Goal: Information Seeking & Learning: Learn about a topic

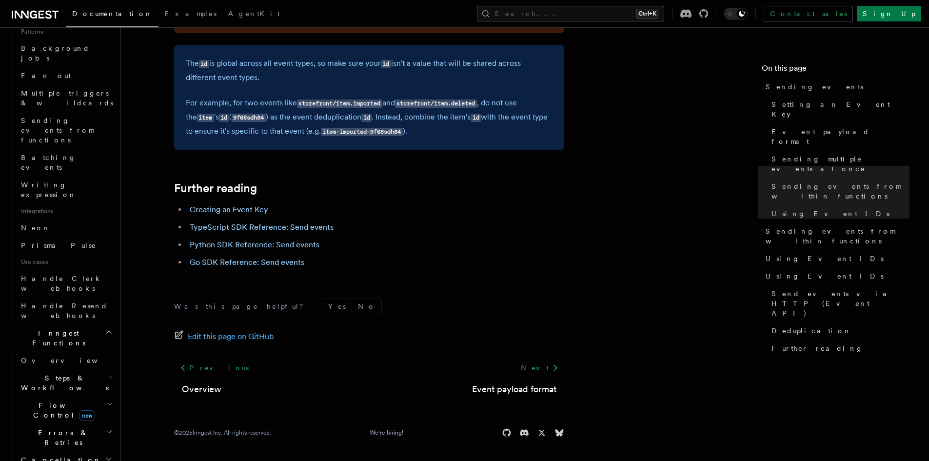
scroll to position [488, 0]
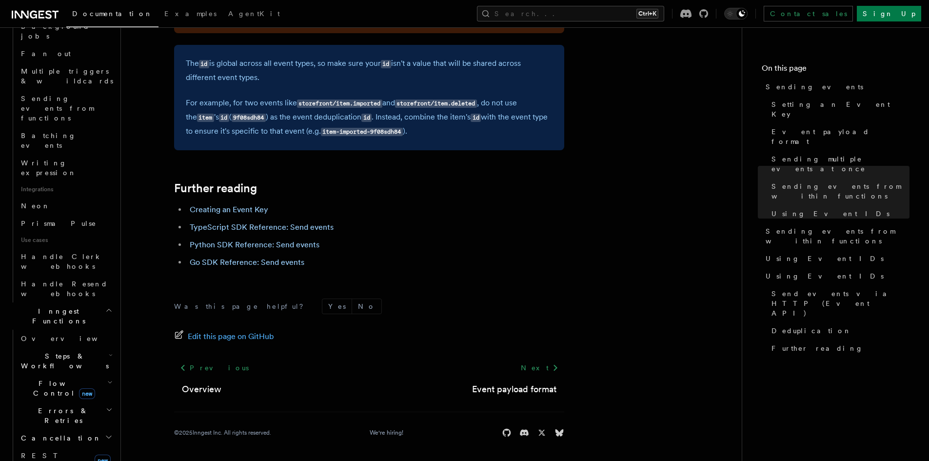
click at [96, 375] on h2 "Flow Control new" at bounding box center [66, 388] width 98 height 27
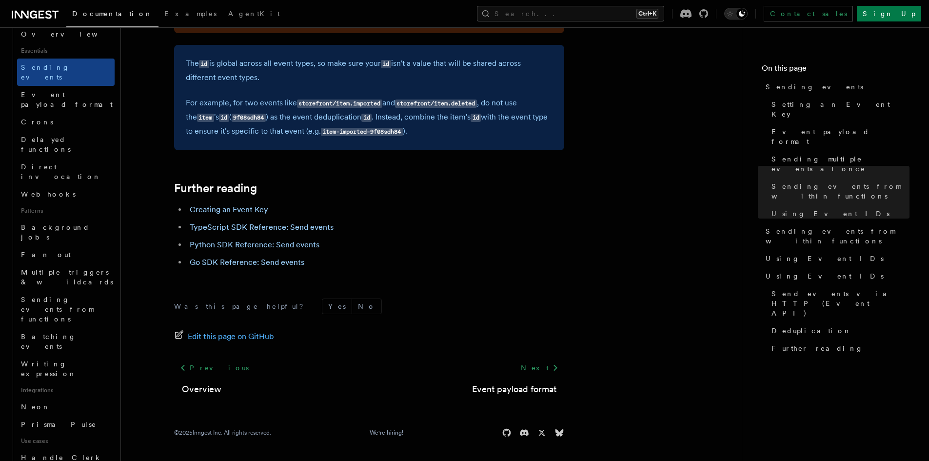
scroll to position [293, 0]
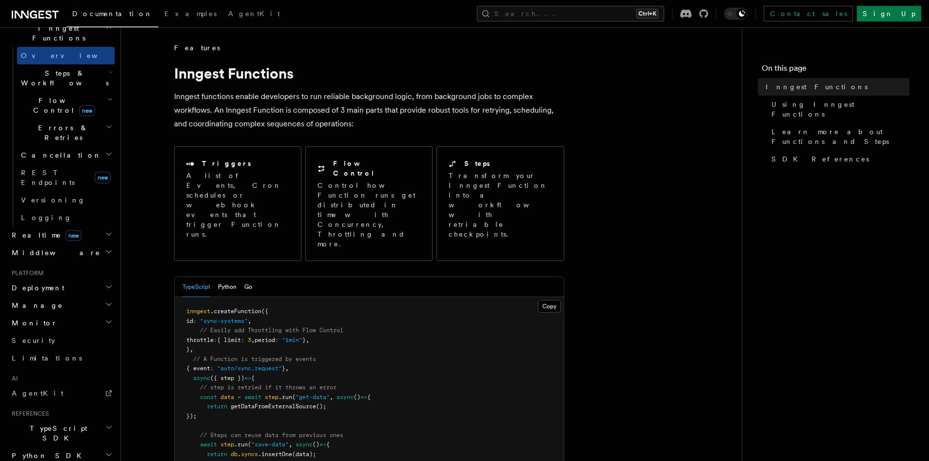
click at [202, 365] on span "{ event" at bounding box center [198, 368] width 24 height 7
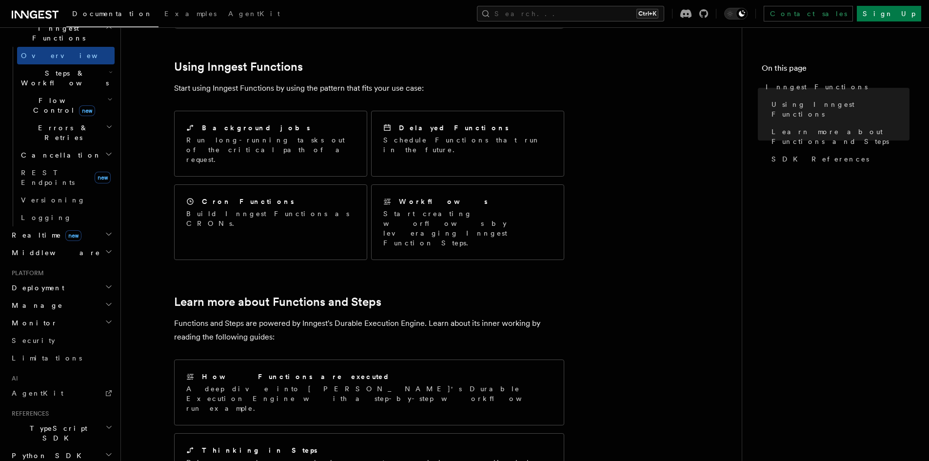
scroll to position [488, 0]
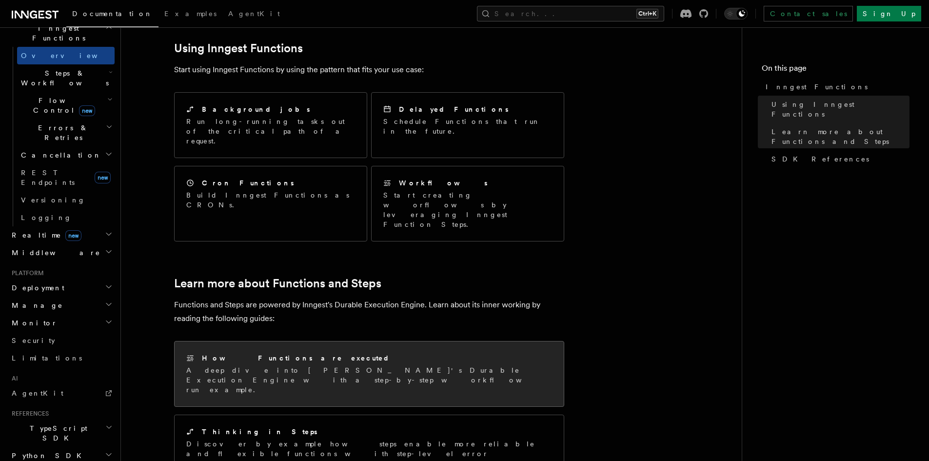
click at [310, 353] on div "How Functions are executed" at bounding box center [369, 358] width 366 height 10
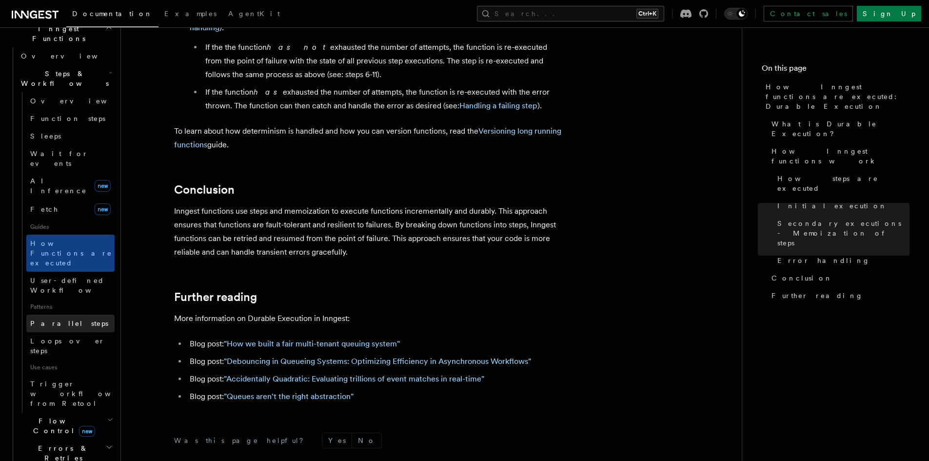
scroll to position [293, 0]
click at [108, 419] on icon "button" at bounding box center [109, 420] width 3 height 2
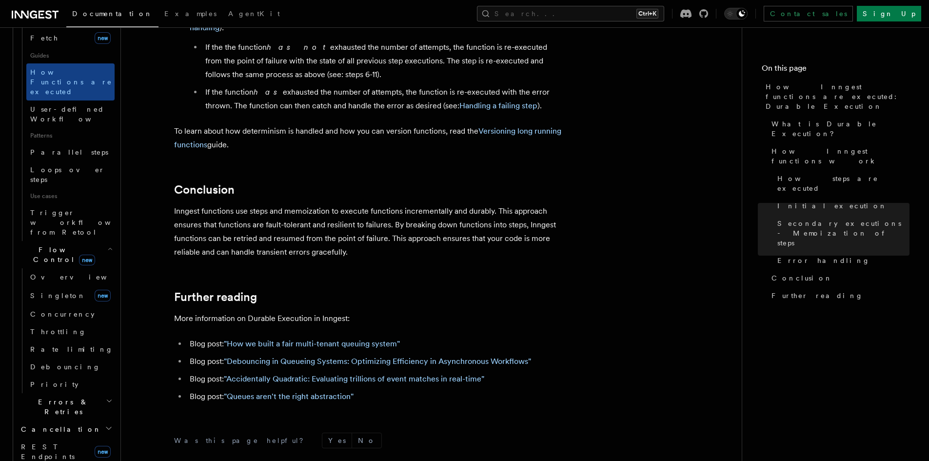
scroll to position [537, 0]
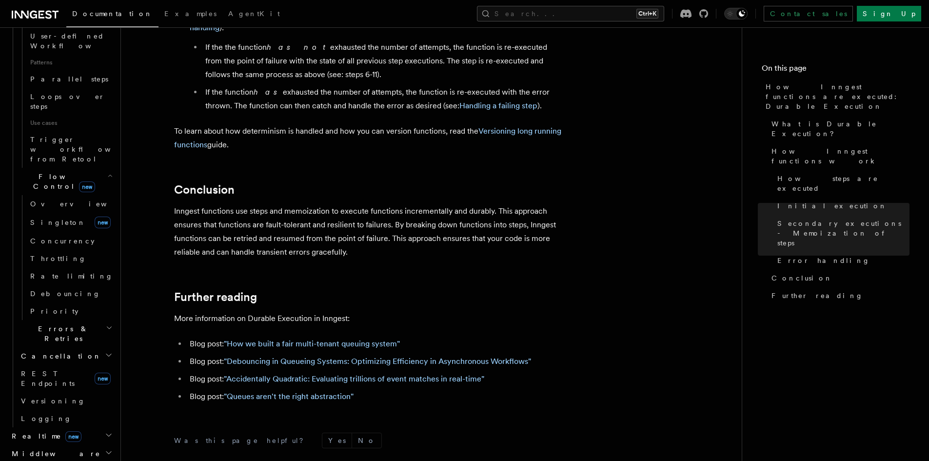
click at [105, 431] on icon "button" at bounding box center [109, 435] width 8 height 8
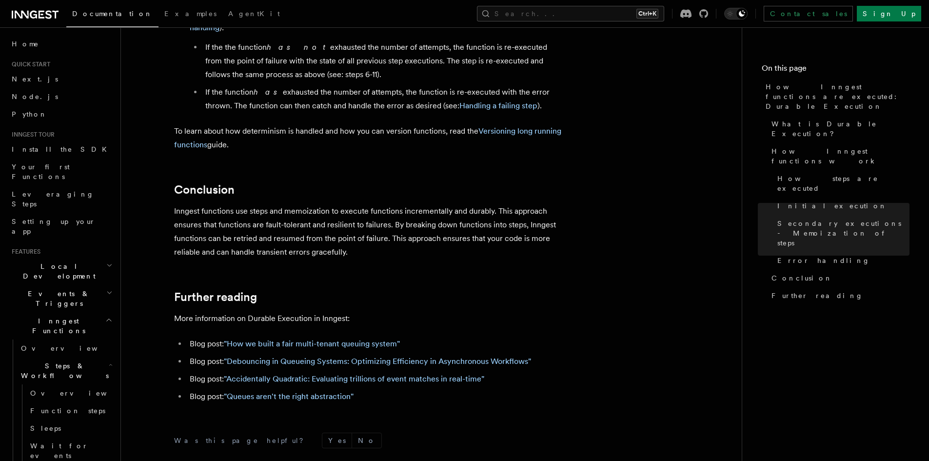
scroll to position [1708, 0]
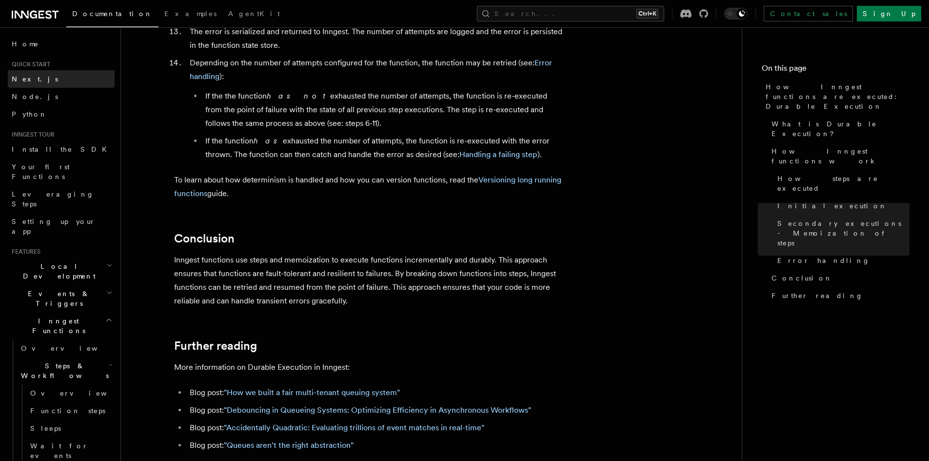
click at [41, 78] on link "Next.js" at bounding box center [61, 79] width 107 height 18
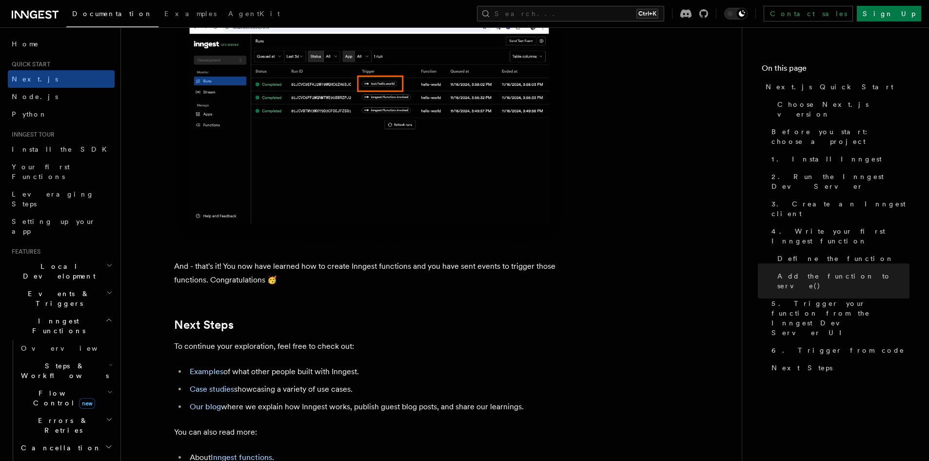
scroll to position [5952, 0]
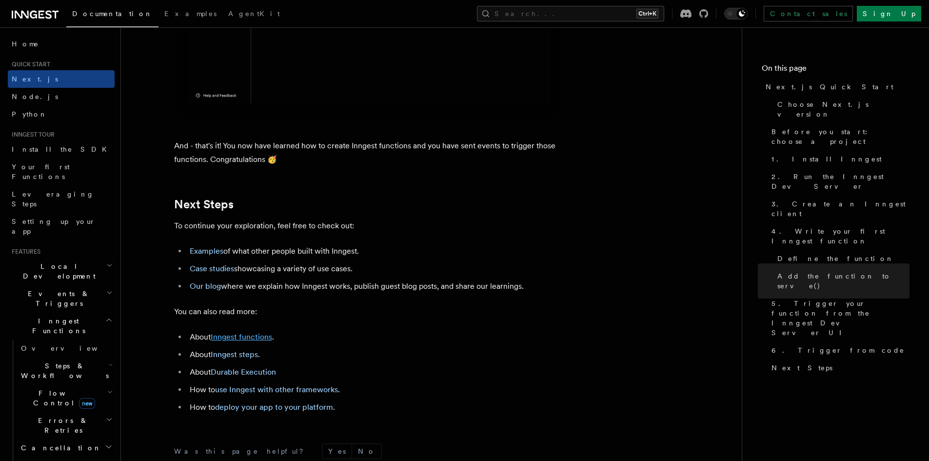
click at [258, 342] on link "Inngest functions" at bounding box center [241, 336] width 61 height 9
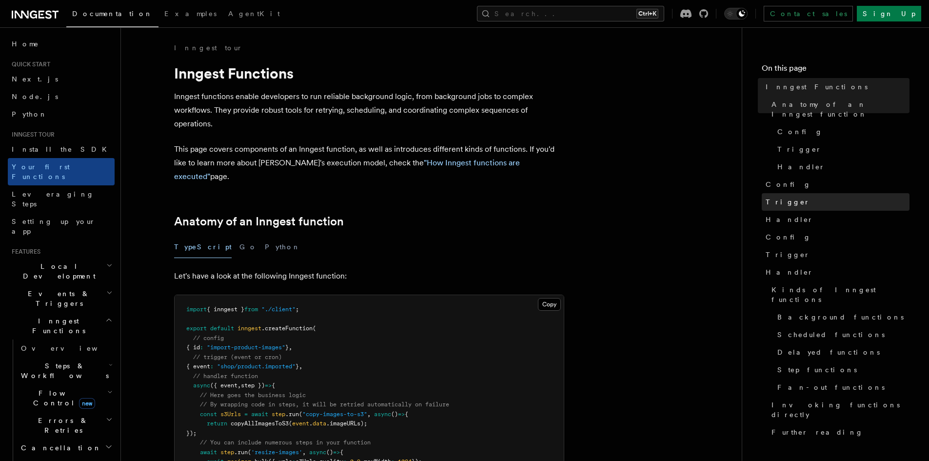
click at [780, 197] on span "Trigger" at bounding box center [788, 202] width 44 height 10
click at [776, 197] on span "Trigger" at bounding box center [788, 202] width 44 height 10
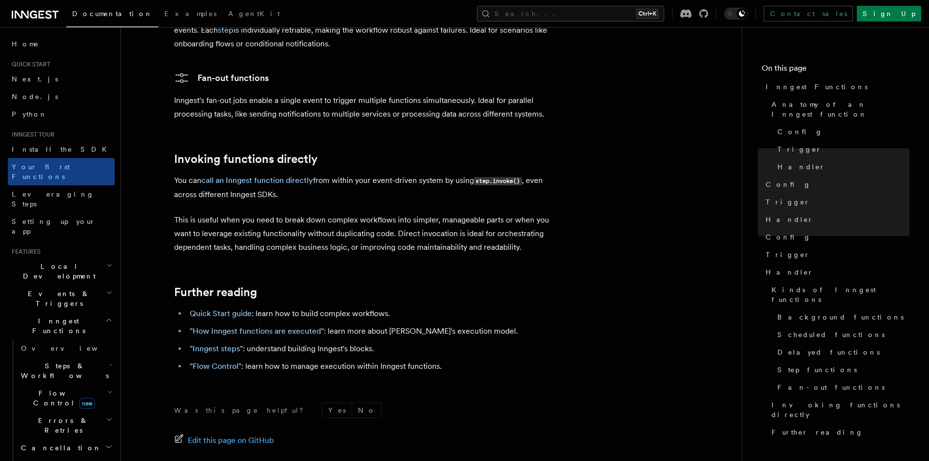
scroll to position [1903, 0]
